Goal: Transaction & Acquisition: Purchase product/service

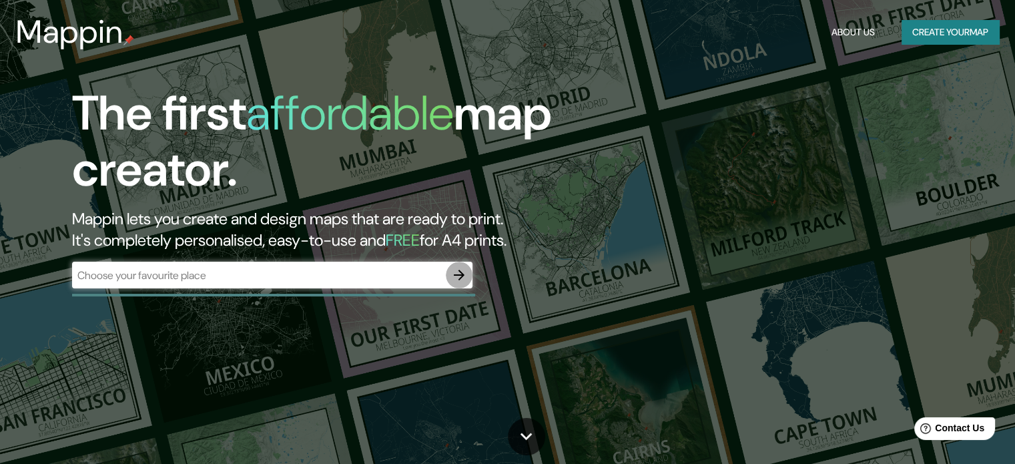
click at [456, 279] on icon "button" at bounding box center [459, 275] width 16 height 16
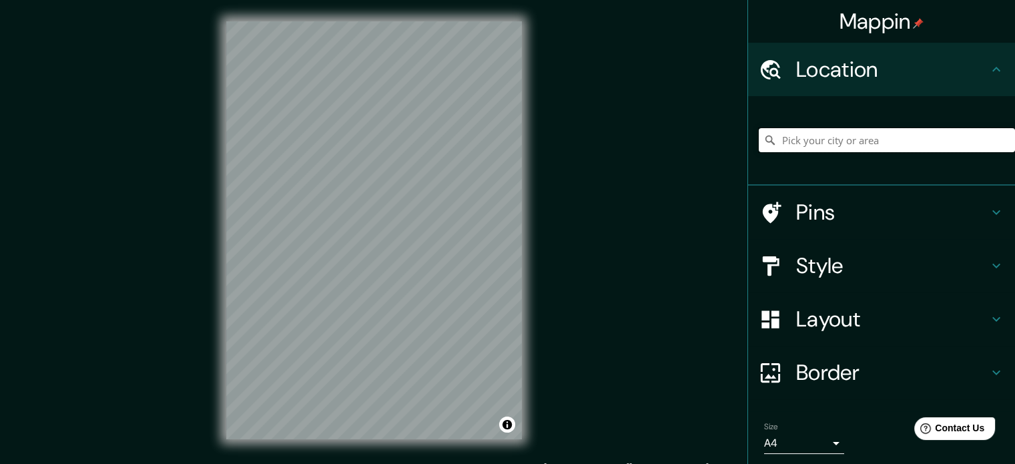
click at [849, 143] on input "Pick your city or area" at bounding box center [887, 140] width 256 height 24
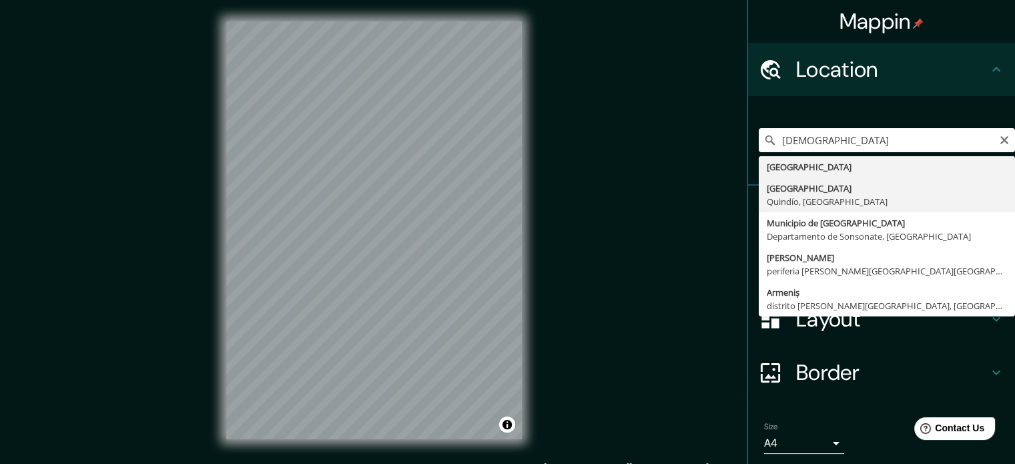
type input "[GEOGRAPHIC_DATA], [GEOGRAPHIC_DATA], [GEOGRAPHIC_DATA]"
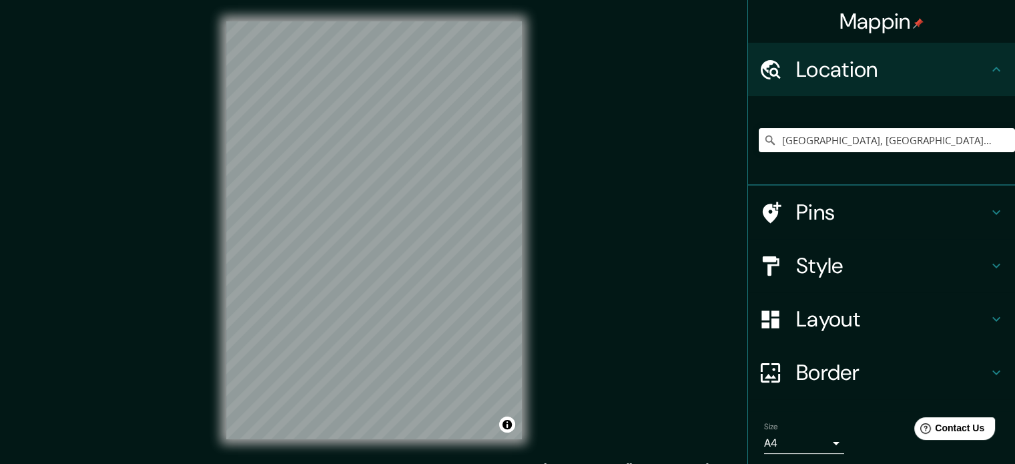
click at [988, 262] on icon at bounding box center [996, 266] width 16 height 16
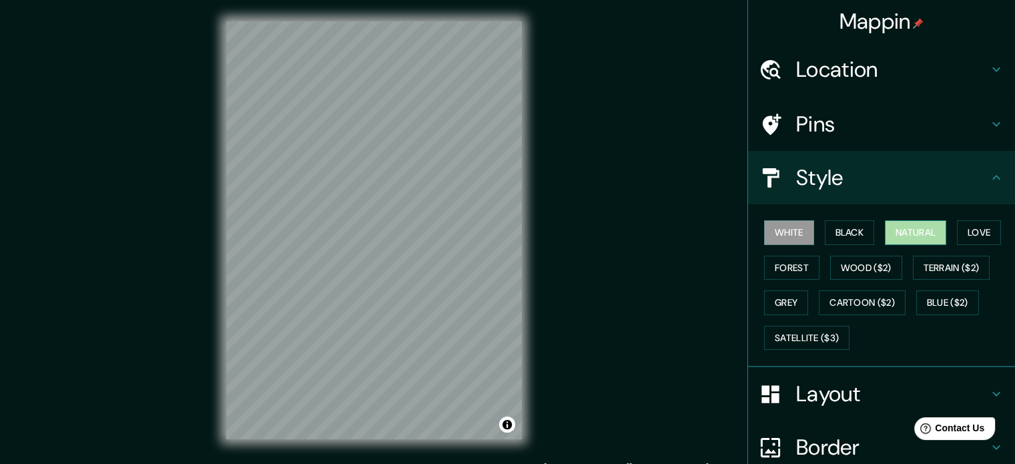
click at [905, 226] on button "Natural" at bounding box center [915, 232] width 61 height 25
click at [843, 232] on button "Black" at bounding box center [850, 232] width 50 height 25
click at [776, 227] on button "White" at bounding box center [789, 232] width 50 height 25
click at [861, 232] on button "Black" at bounding box center [850, 232] width 50 height 25
click at [894, 224] on button "Natural" at bounding box center [915, 232] width 61 height 25
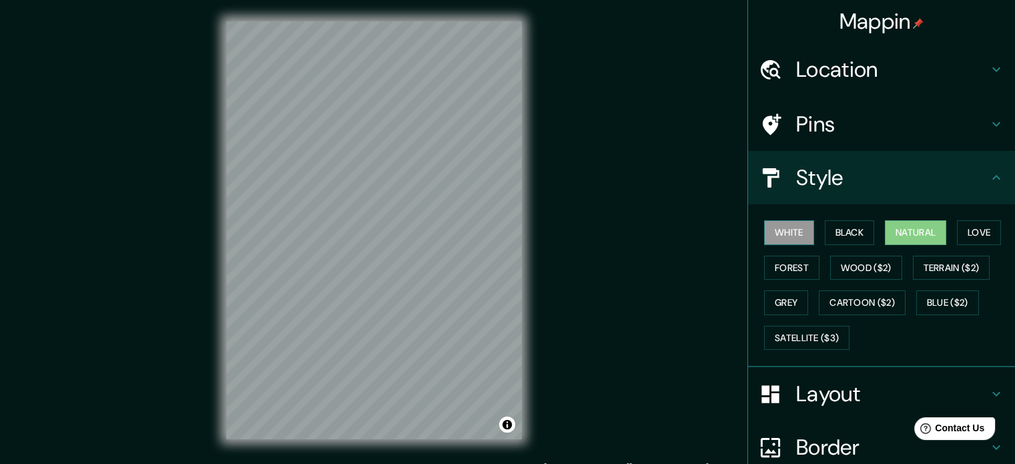
click at [799, 232] on button "White" at bounding box center [789, 232] width 50 height 25
click at [803, 261] on button "Forest" at bounding box center [791, 268] width 55 height 25
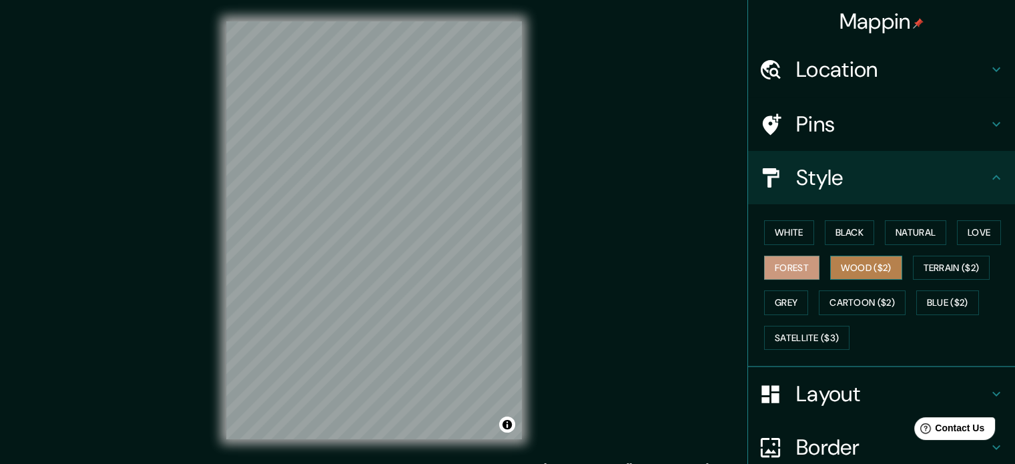
click at [876, 263] on button "Wood ($2)" at bounding box center [866, 268] width 72 height 25
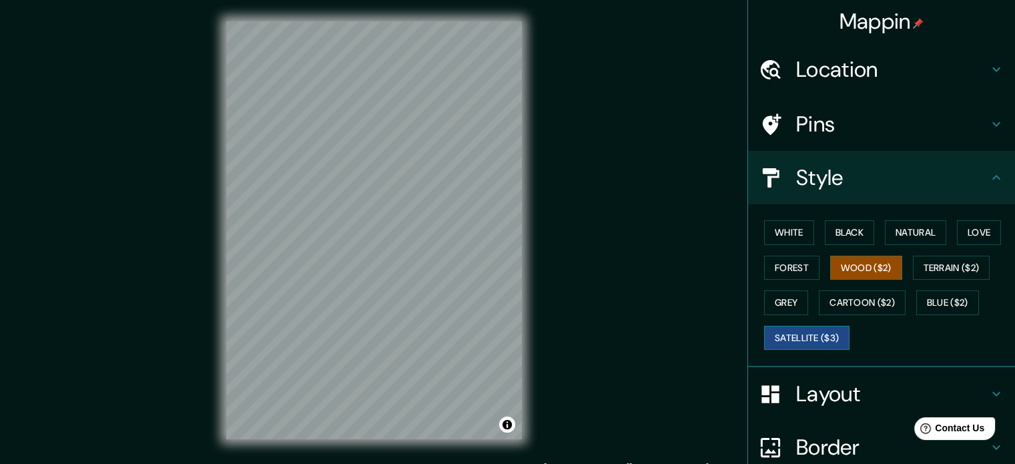
click at [815, 330] on button "Satellite ($3)" at bounding box center [806, 338] width 85 height 25
